Goal: Find specific page/section: Find specific page/section

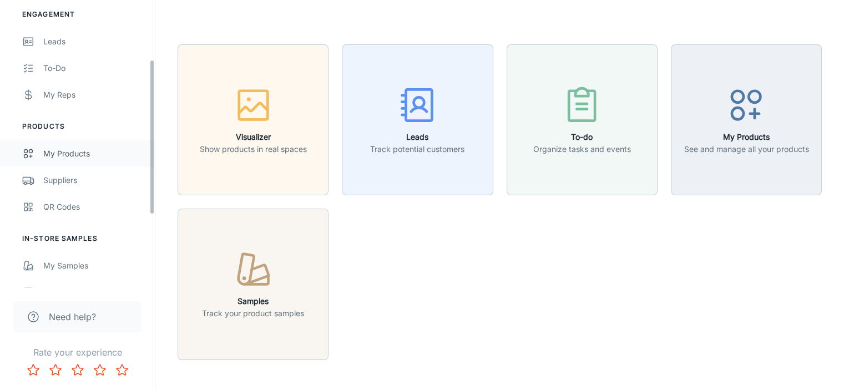
scroll to position [110, 0]
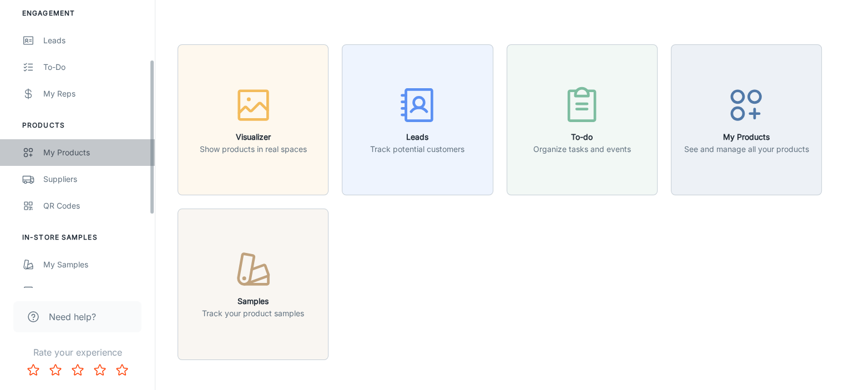
click at [67, 150] on div "My Products" at bounding box center [93, 152] width 100 height 12
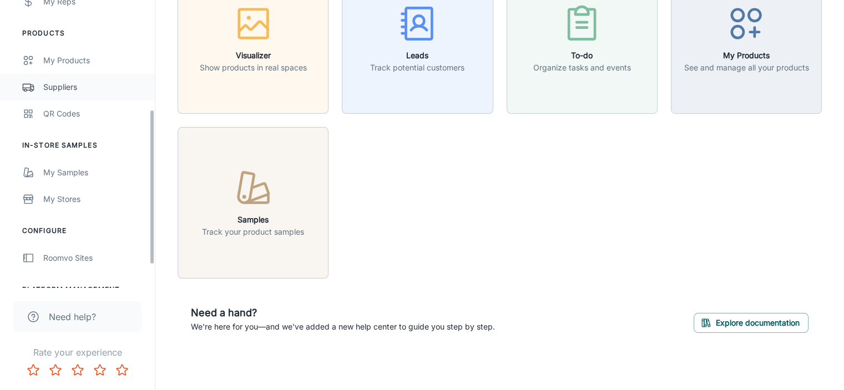
scroll to position [203, 0]
click at [65, 85] on div "Suppliers" at bounding box center [93, 86] width 100 height 12
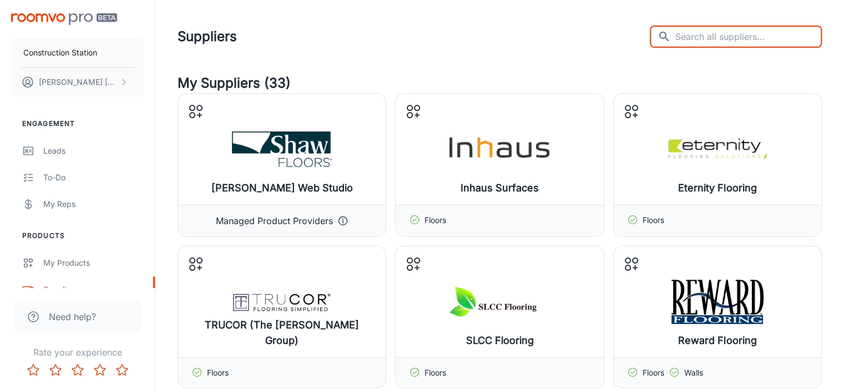
click at [746, 39] on input "text" at bounding box center [748, 37] width 146 height 22
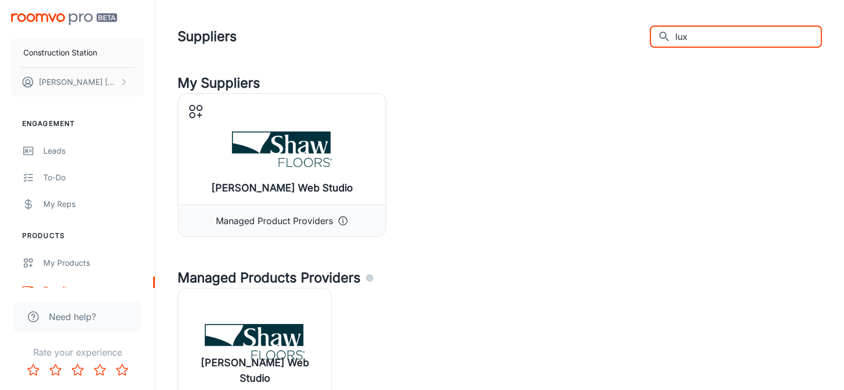
type input "lux"
